Goal: Navigation & Orientation: Find specific page/section

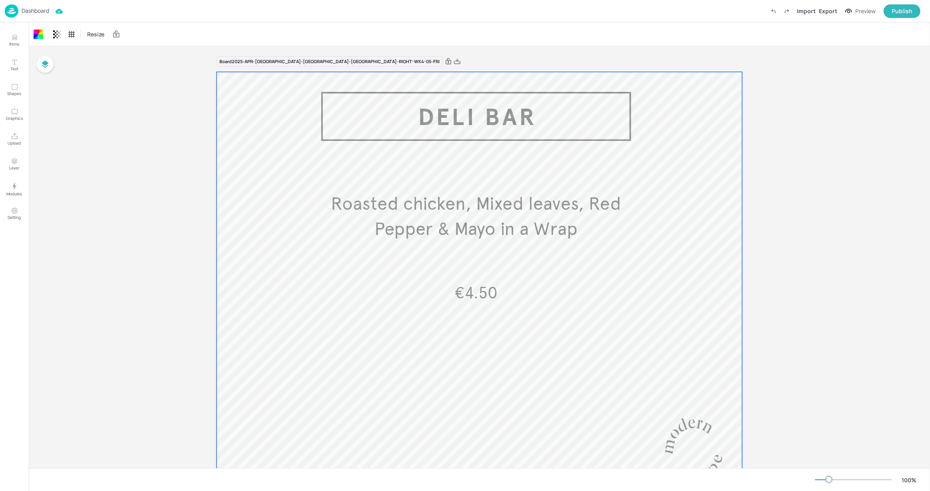
click at [49, 13] on div "Dashboard Import Export Preview Publish" at bounding box center [463, 11] width 916 height 22
click at [47, 14] on p "Dashboard" at bounding box center [36, 11] width 28 height 6
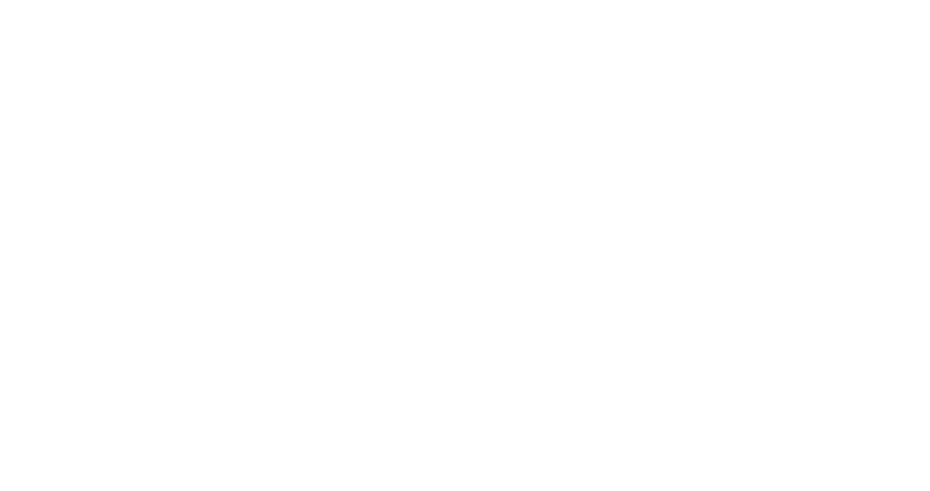
click at [257, 0] on html at bounding box center [465, 0] width 930 height 0
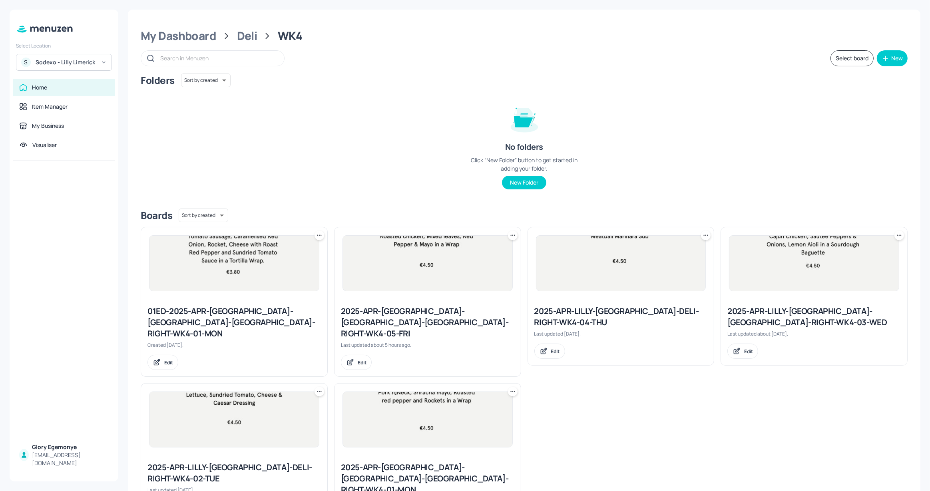
click at [67, 64] on div "Sodexo - Lilly Limerick" at bounding box center [66, 62] width 60 height 8
click at [102, 169] on div "See All" at bounding box center [64, 168] width 88 height 6
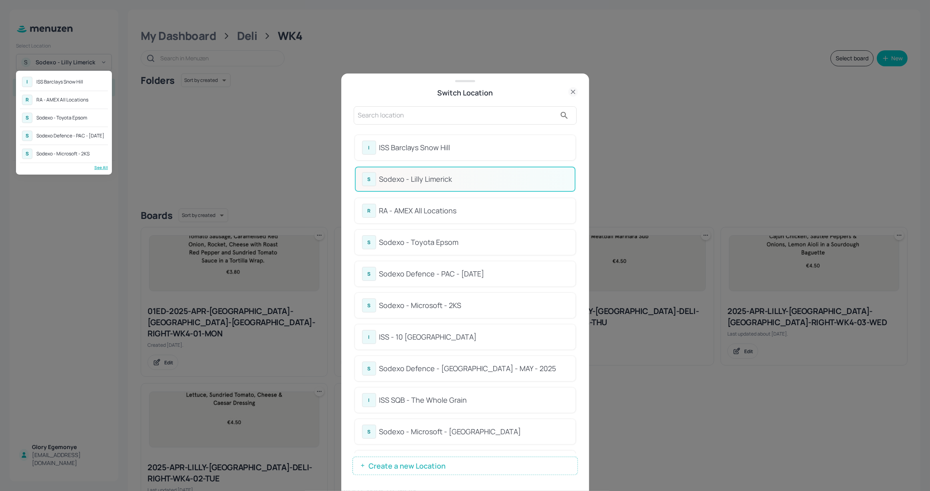
click at [571, 219] on div at bounding box center [465, 245] width 930 height 491
